Goal: Task Accomplishment & Management: Use online tool/utility

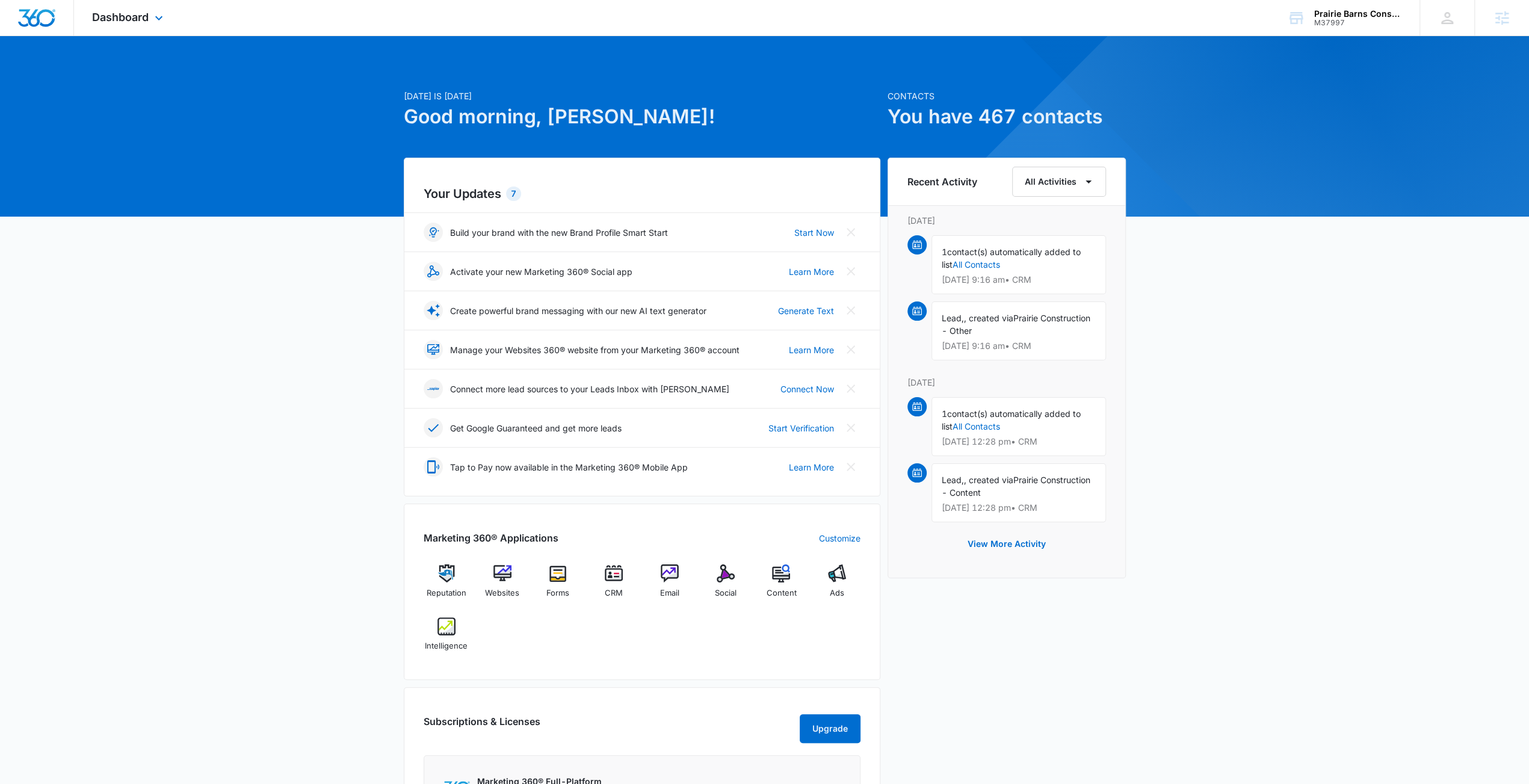
click at [87, 13] on div "Dashboard Apps Reputation Websites Forms CRM Email Social Content Ads Intellige…" at bounding box center [129, 18] width 110 height 36
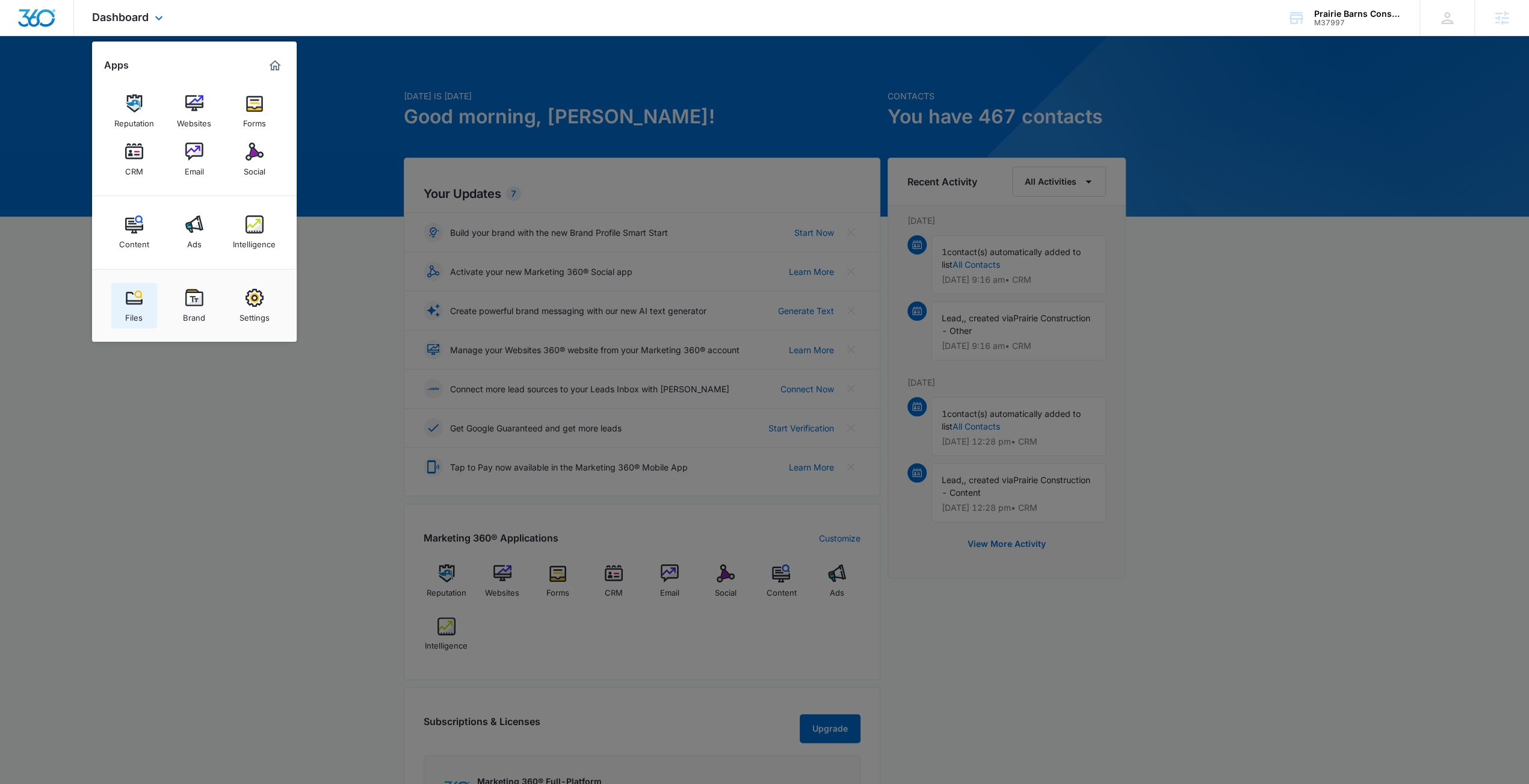
click at [125, 308] on div "Files" at bounding box center [134, 315] width 18 height 16
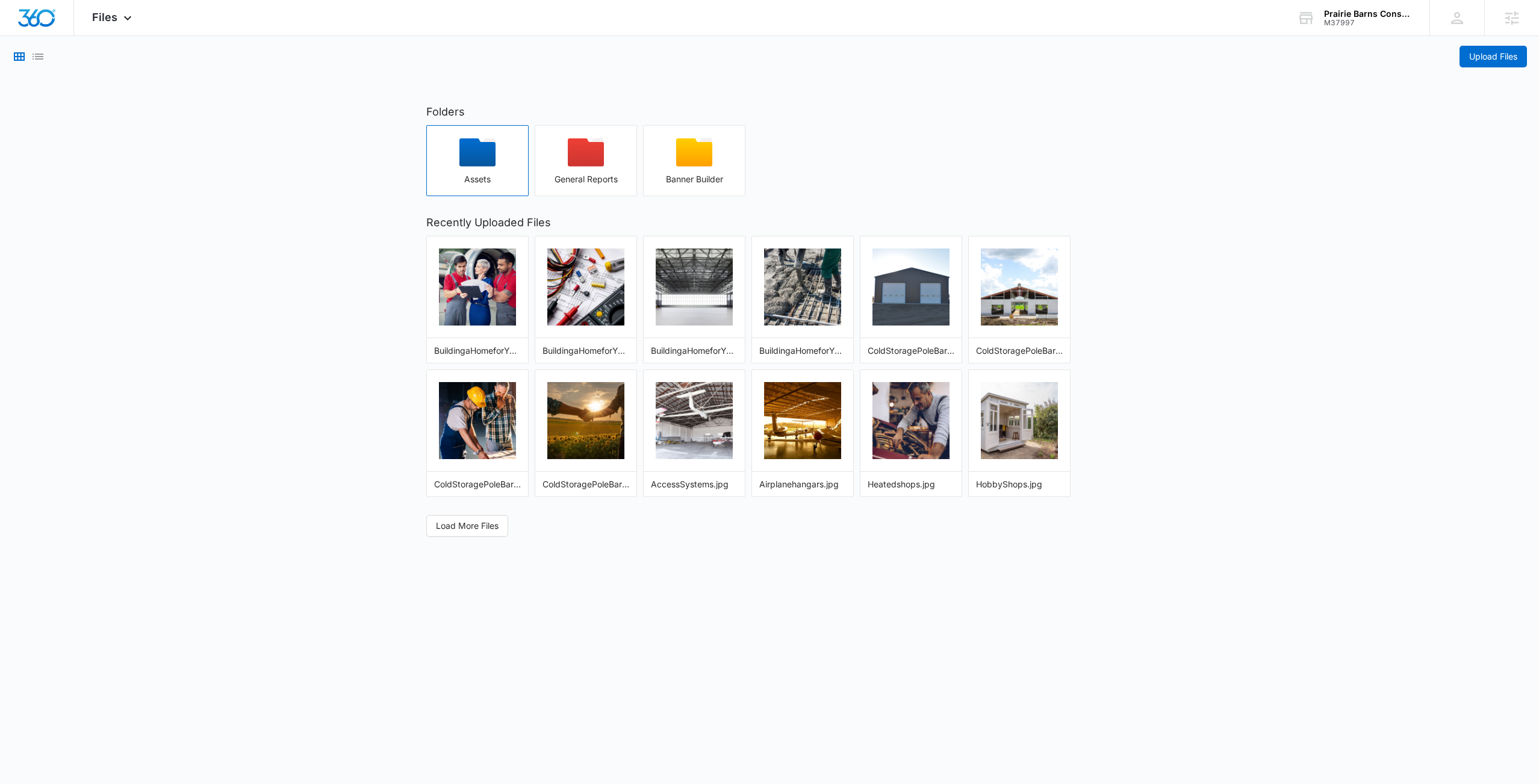
click at [502, 159] on div "button" at bounding box center [477, 157] width 101 height 36
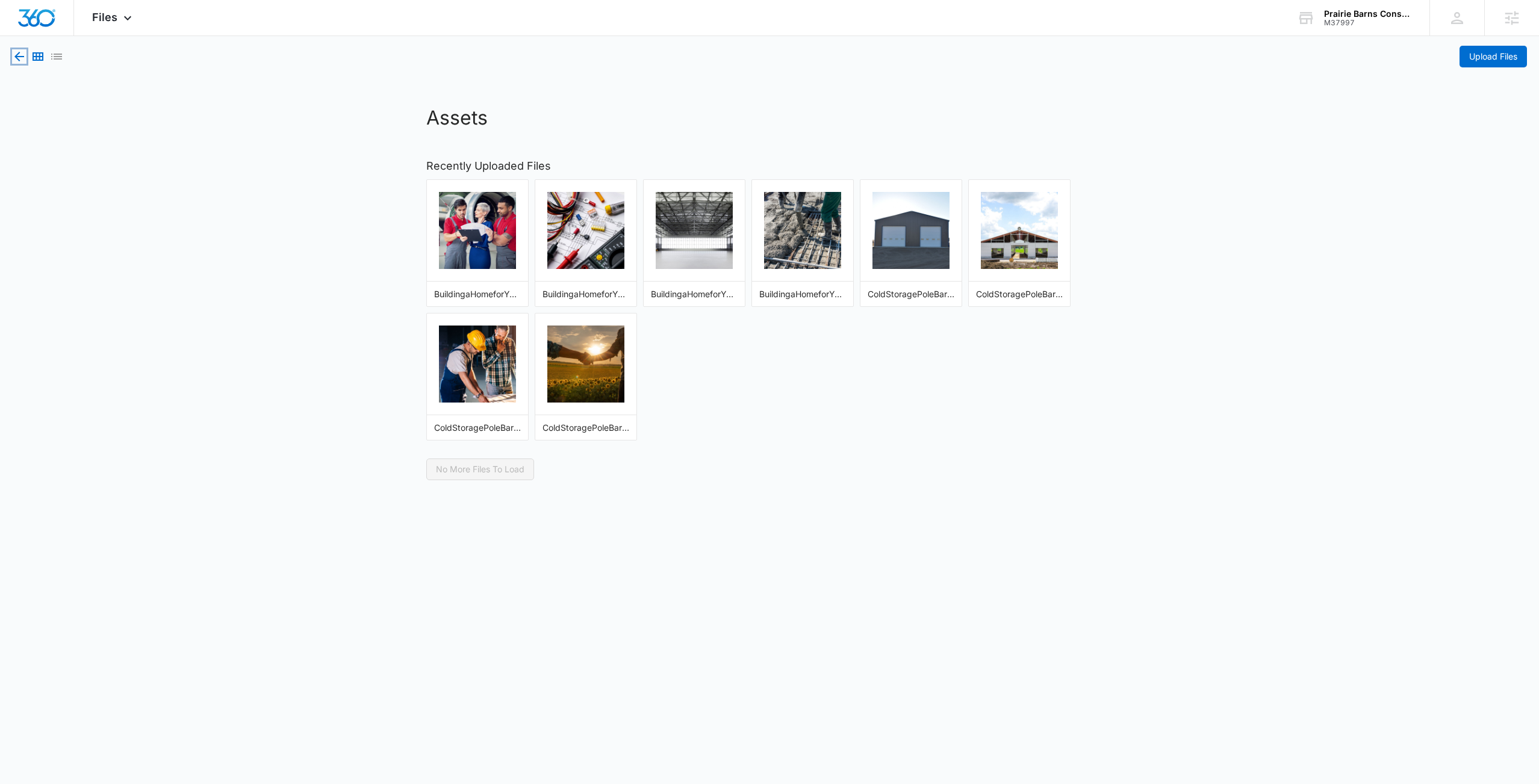
click at [17, 58] on icon "button" at bounding box center [20, 56] width 10 height 10
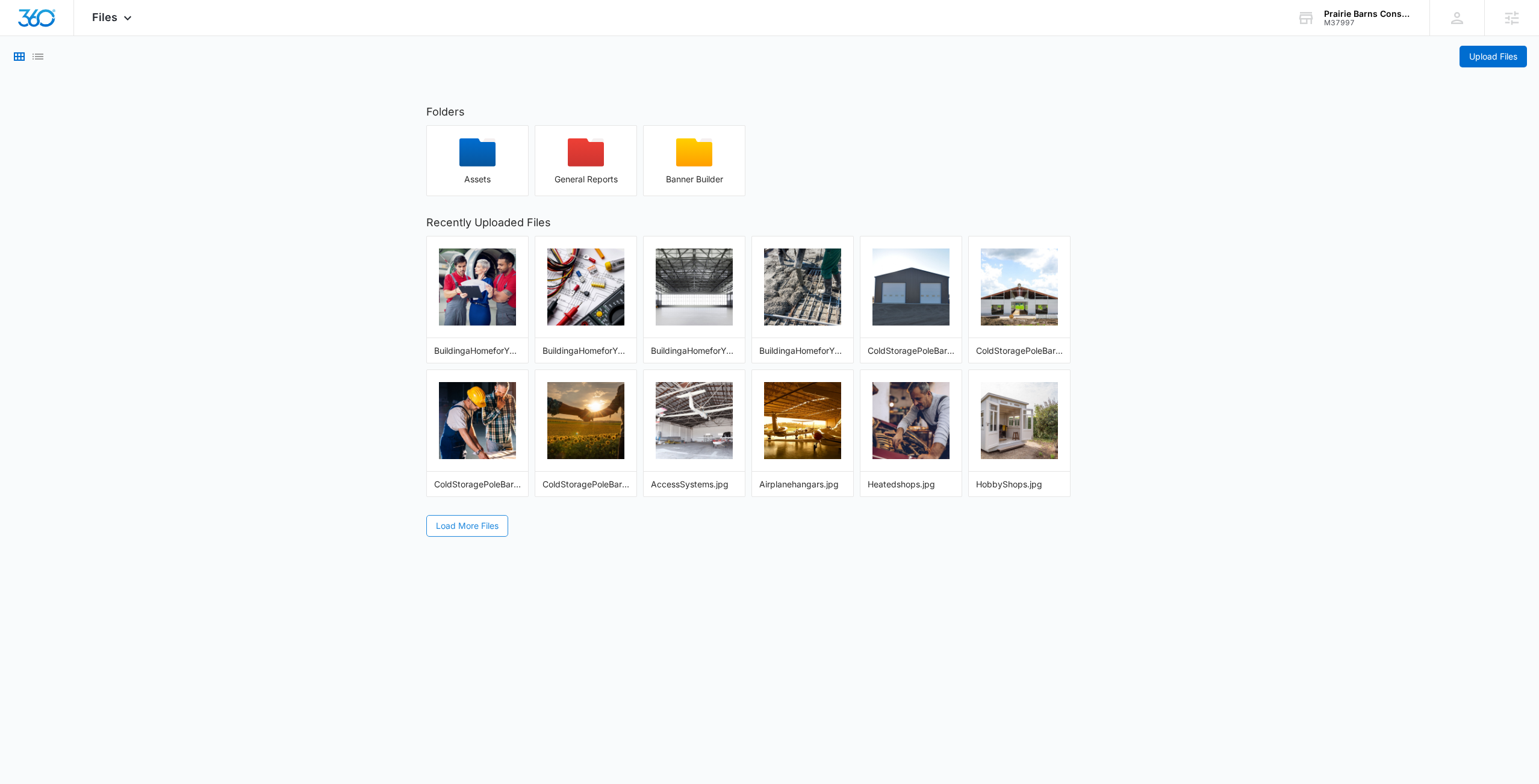
click at [485, 526] on span "Load More Files" at bounding box center [466, 525] width 62 height 13
click at [452, 526] on span "Load More Files" at bounding box center [466, 525] width 62 height 13
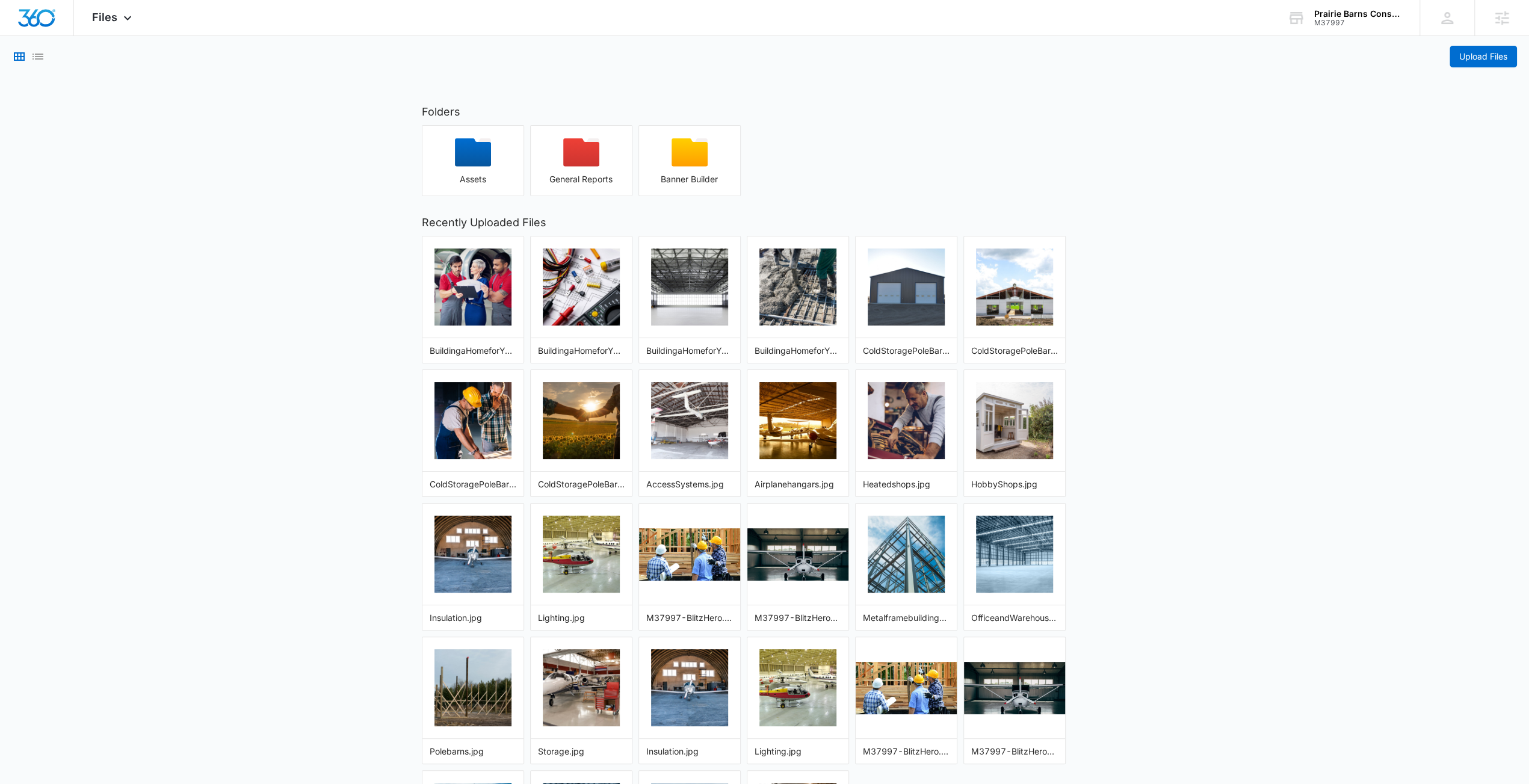
scroll to position [151, 0]
